Goal: Task Accomplishment & Management: Use online tool/utility

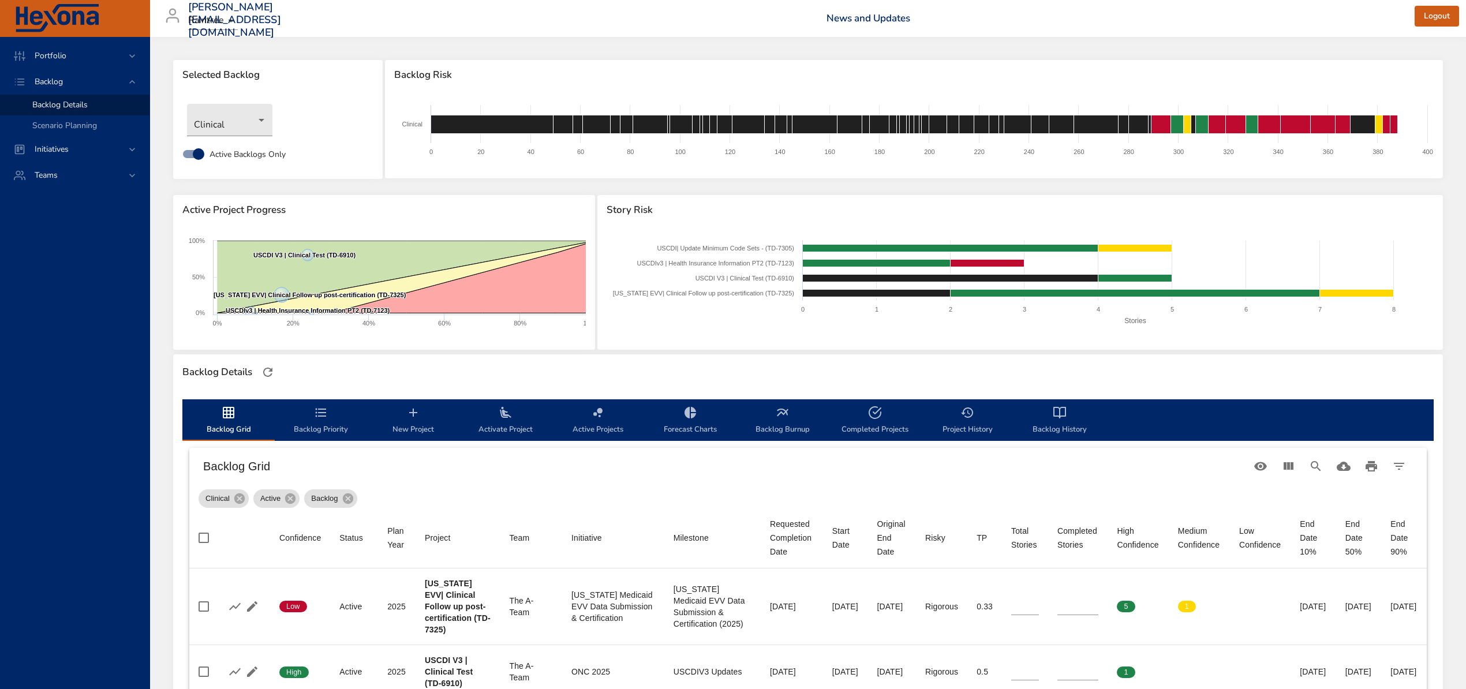
scroll to position [304, 0]
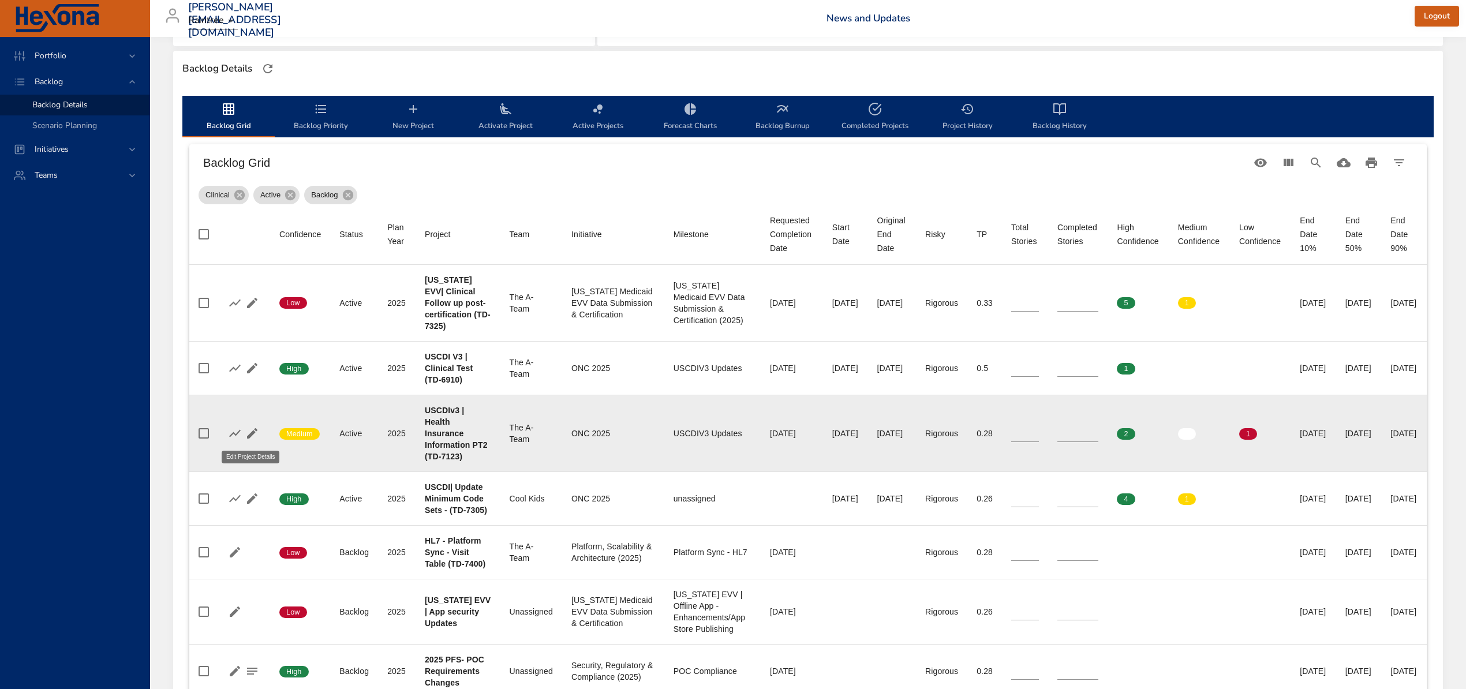
click at [252, 430] on icon "button" at bounding box center [252, 434] width 14 height 14
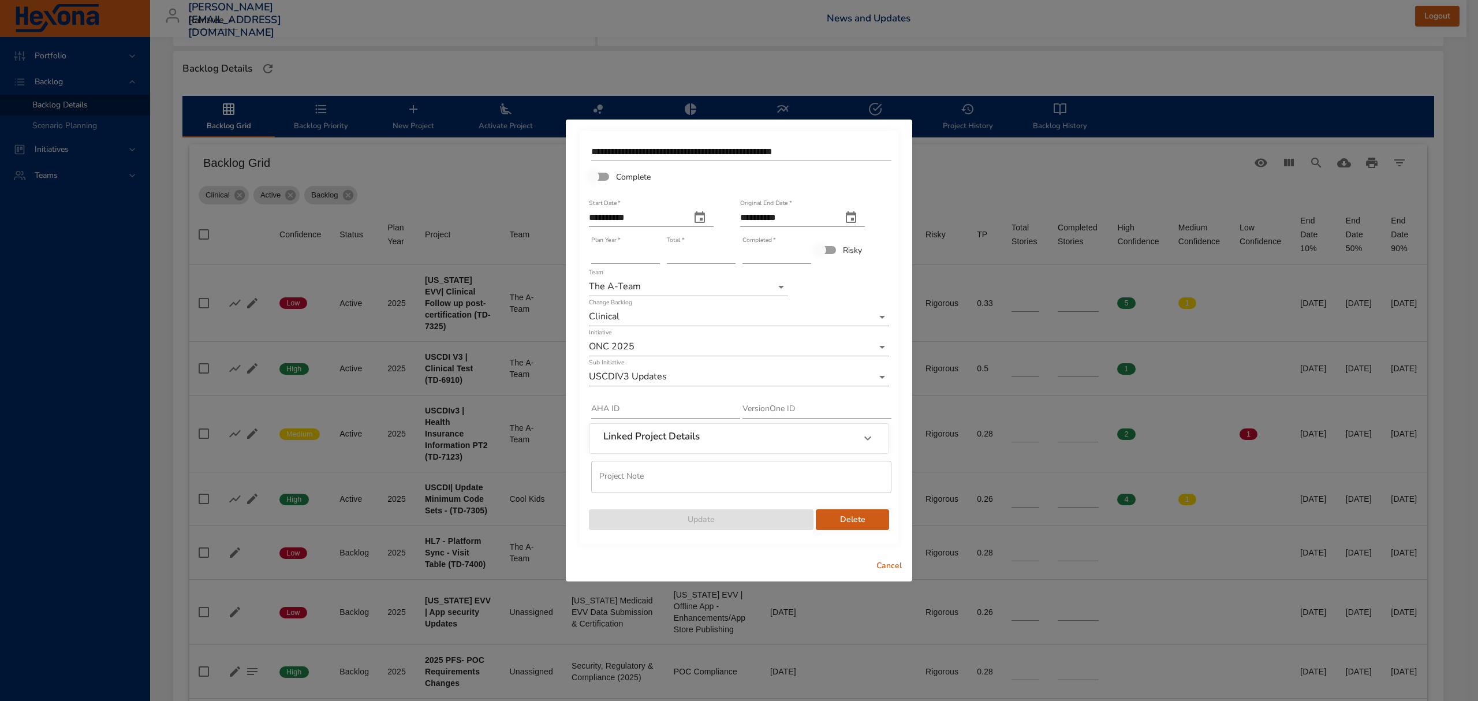
type input "*"
click at [730, 257] on input "*" at bounding box center [701, 254] width 69 height 18
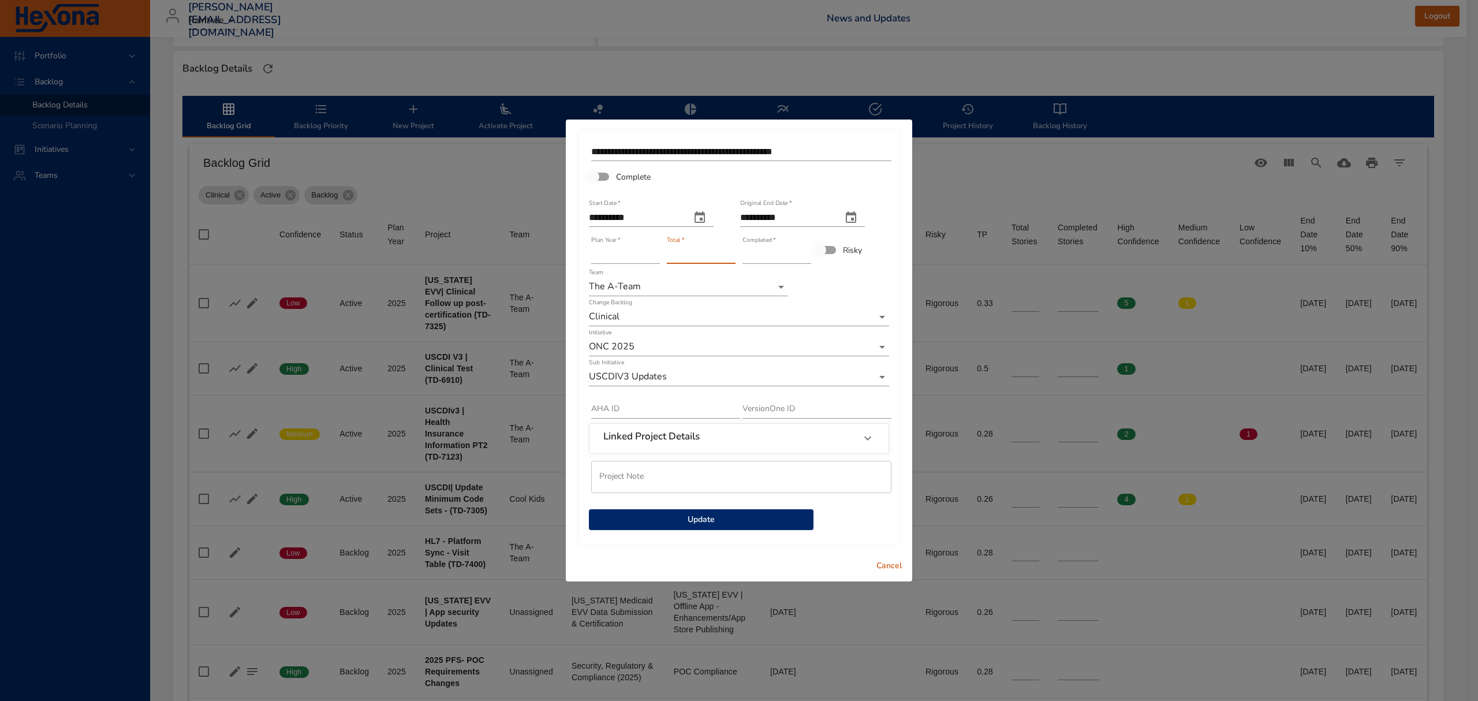
drag, startPoint x: 730, startPoint y: 518, endPoint x: 736, endPoint y: 521, distance: 6.8
click at [730, 518] on span "Update" at bounding box center [701, 520] width 206 height 14
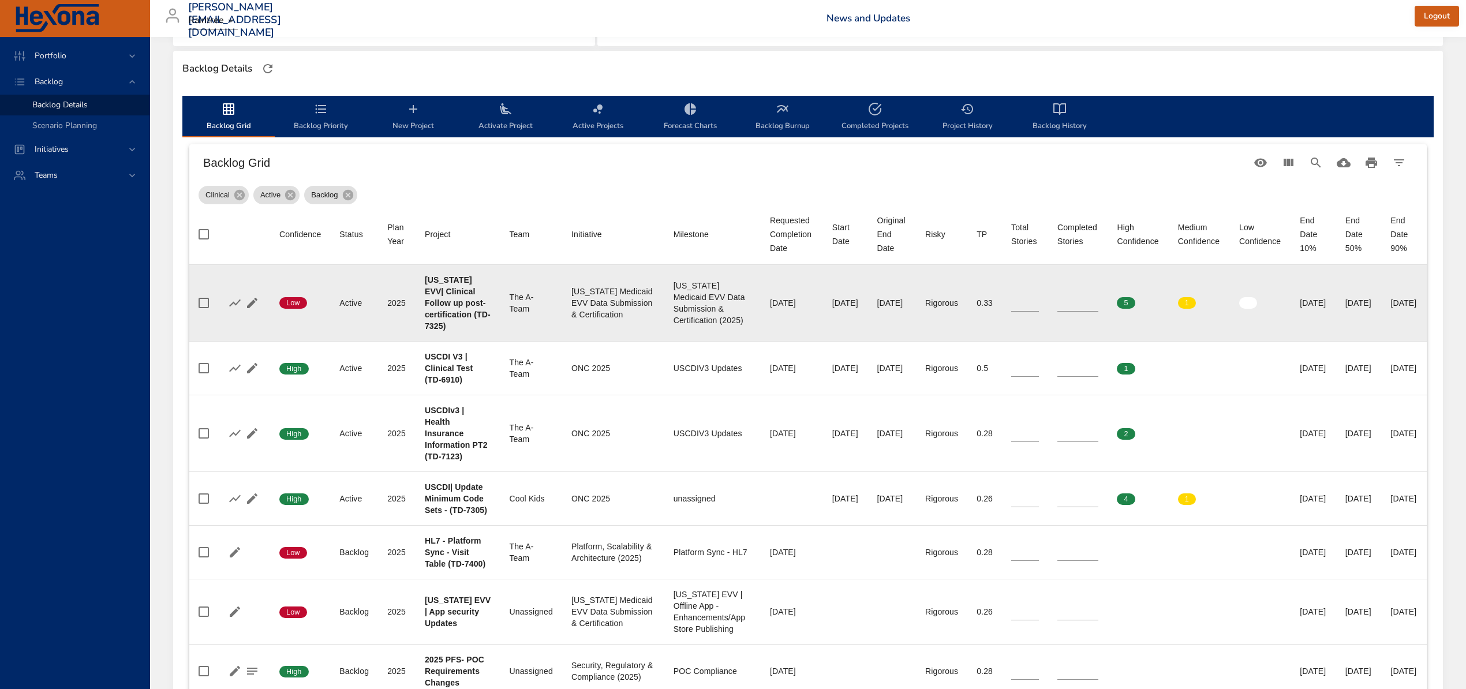
click at [255, 298] on icon "button" at bounding box center [252, 303] width 10 height 10
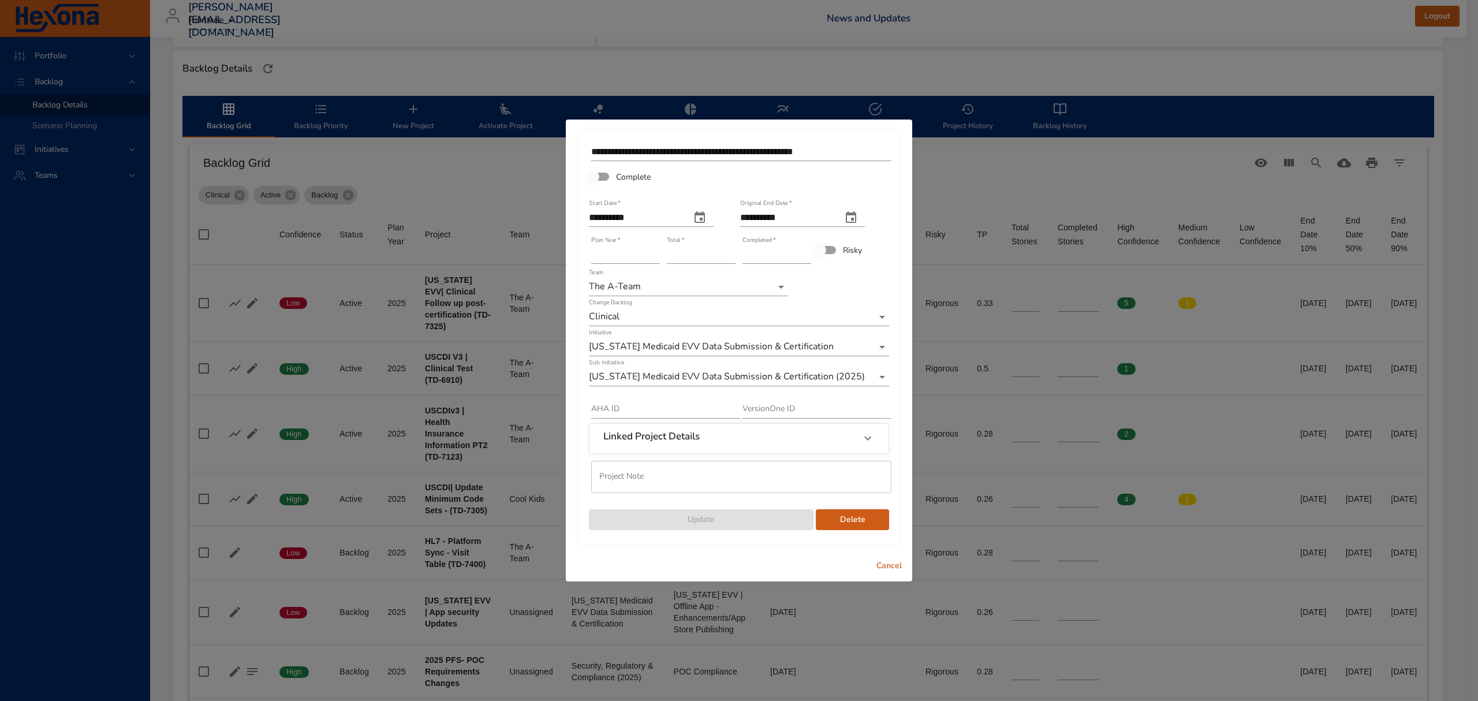
type input "*"
click at [806, 250] on input "*" at bounding box center [776, 254] width 69 height 18
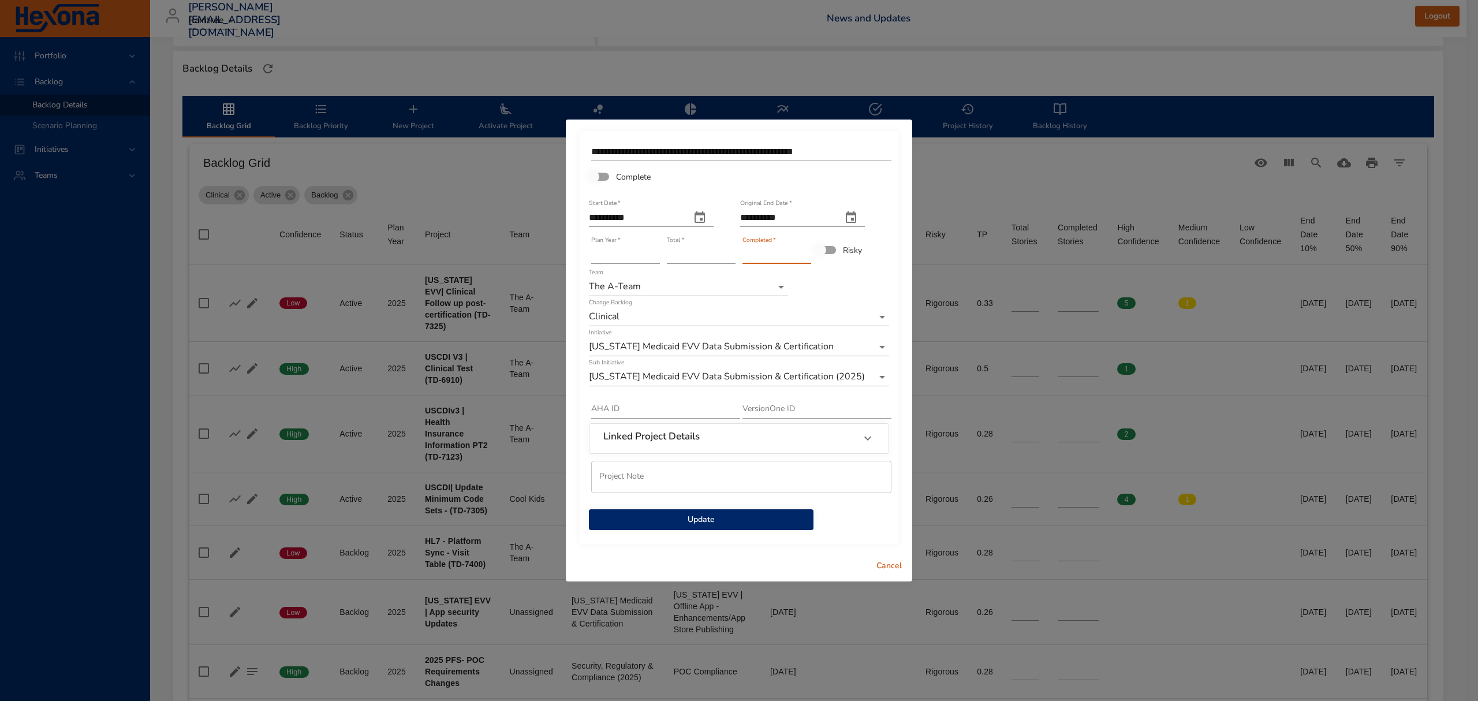
click at [721, 520] on span "Update" at bounding box center [701, 520] width 206 height 14
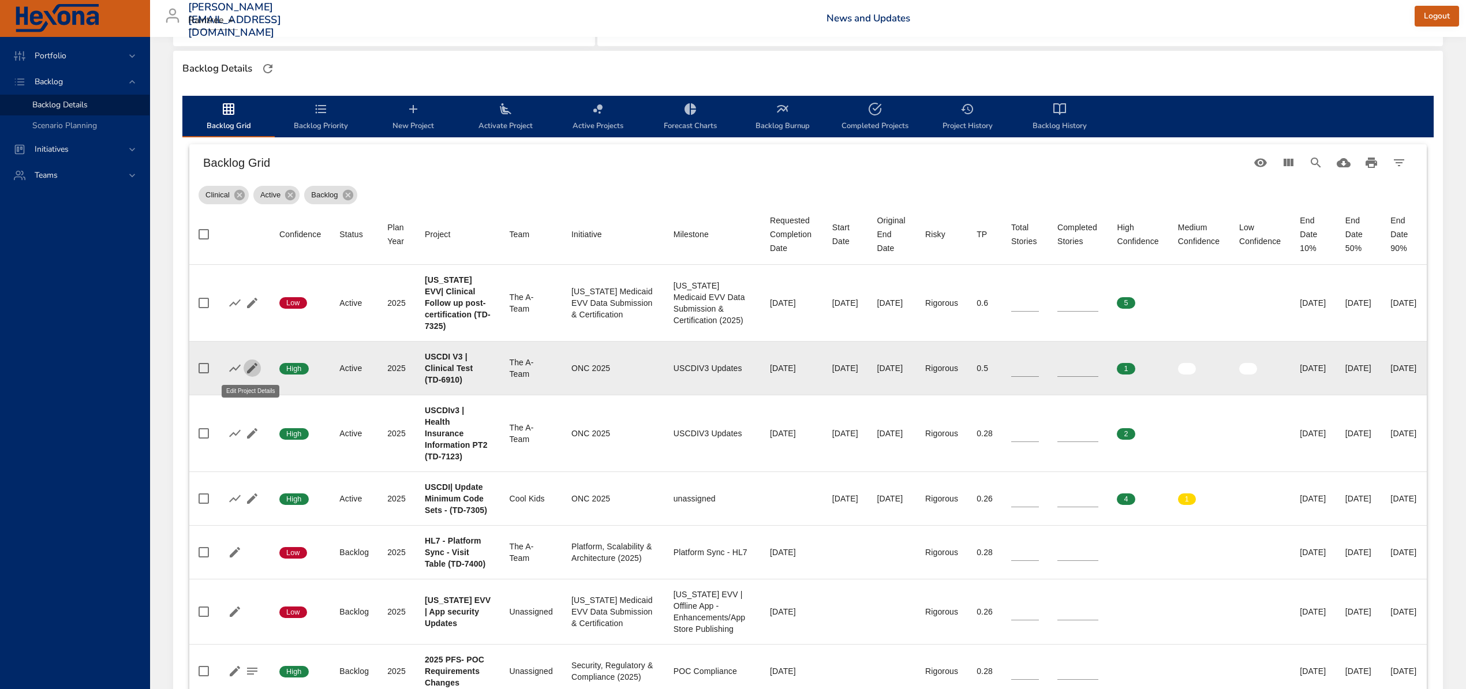
click at [249, 367] on icon "button" at bounding box center [252, 368] width 14 height 14
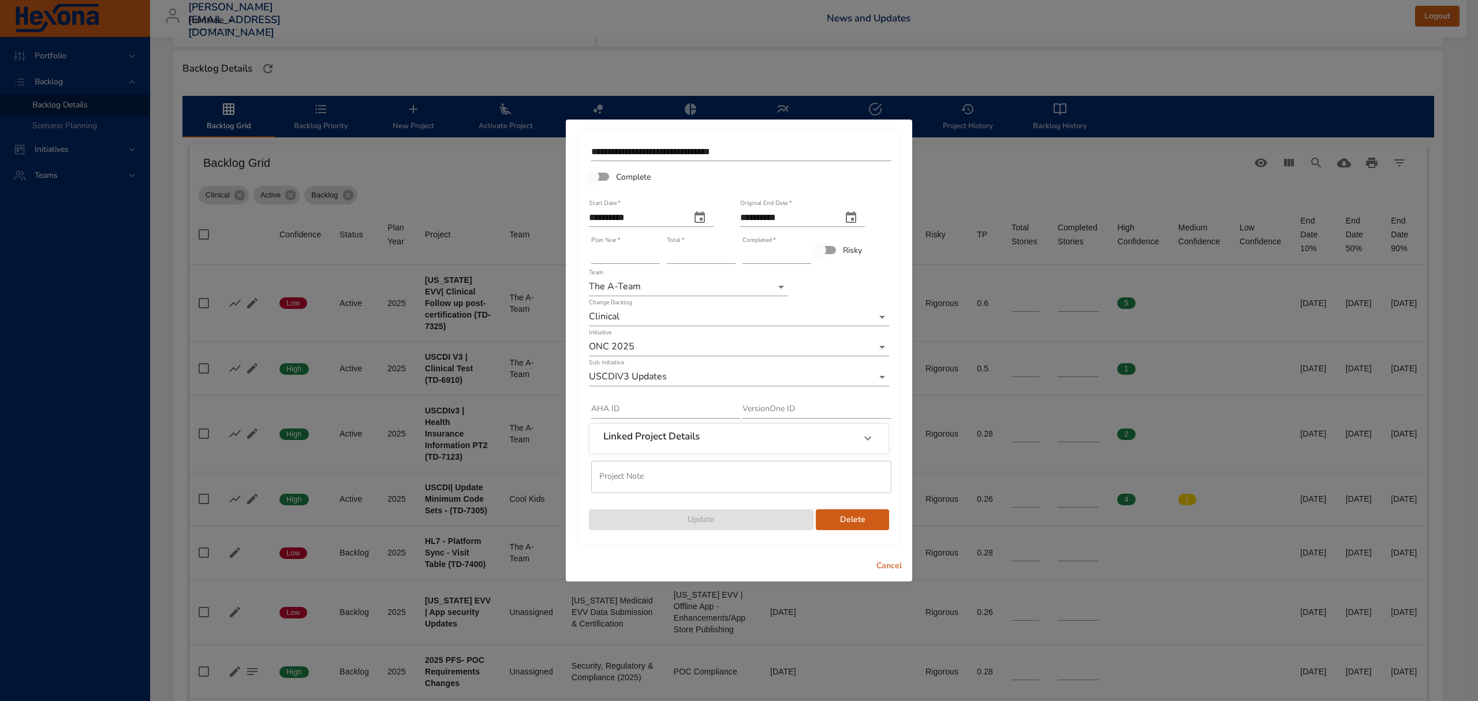
type input "*"
click at [805, 252] on input "*" at bounding box center [776, 254] width 69 height 18
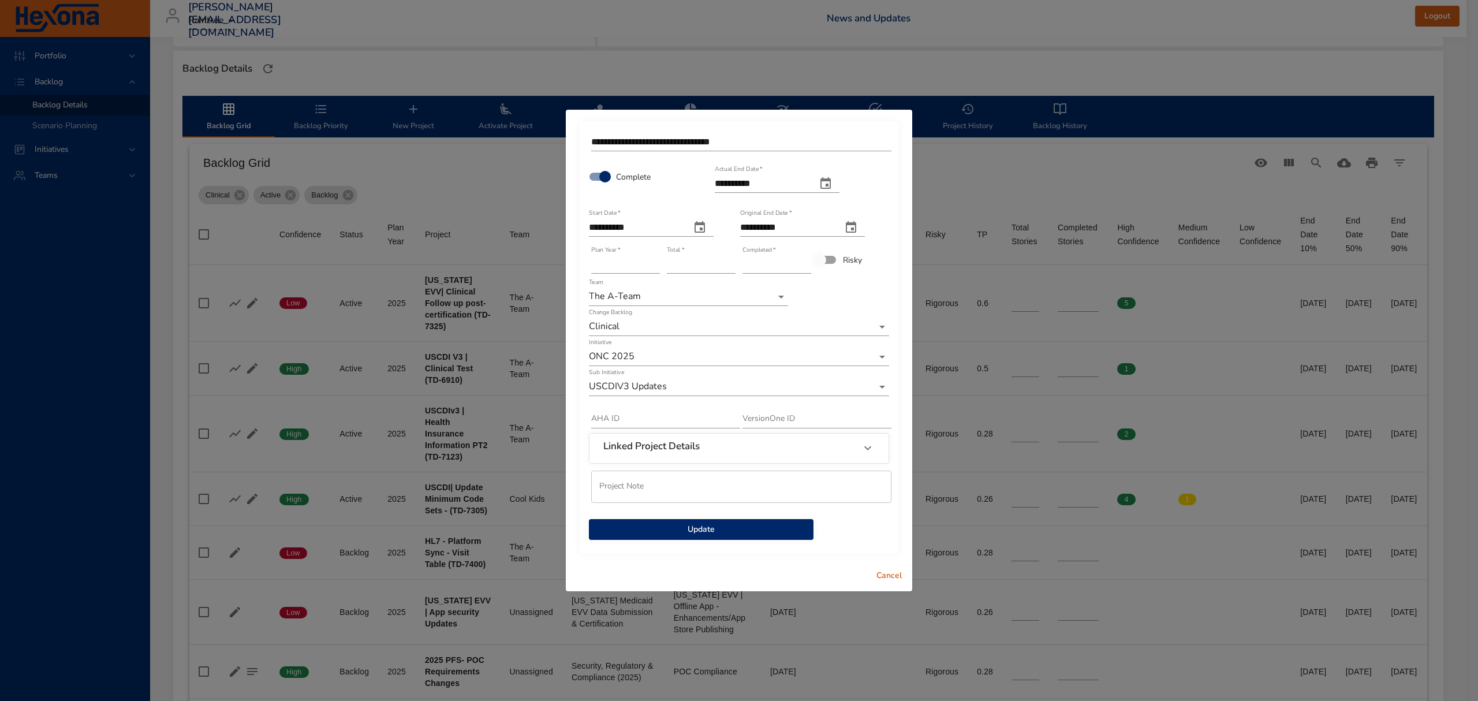
click at [706, 528] on span "Update" at bounding box center [701, 529] width 206 height 14
